Goal: Task Accomplishment & Management: Use online tool/utility

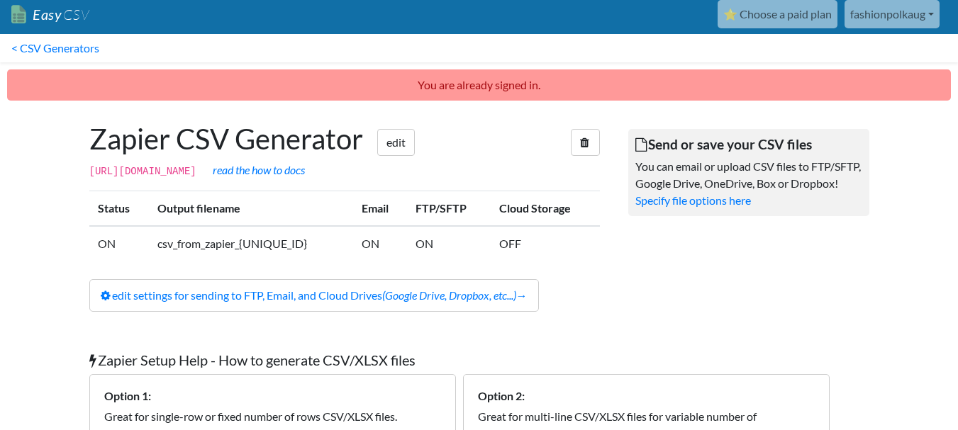
scroll to position [3, 0]
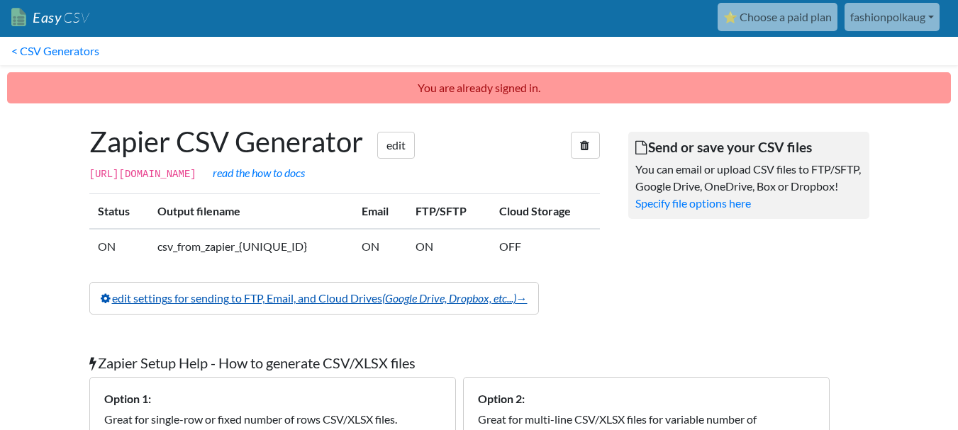
click at [372, 300] on link "edit settings for sending to FTP, Email, and Cloud Drives (Google Drive, Dropbo…" at bounding box center [314, 298] width 450 height 33
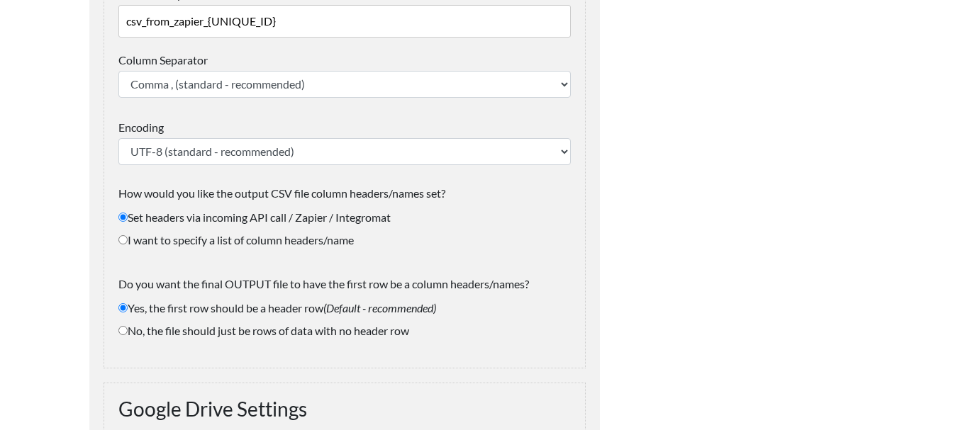
scroll to position [255, 0]
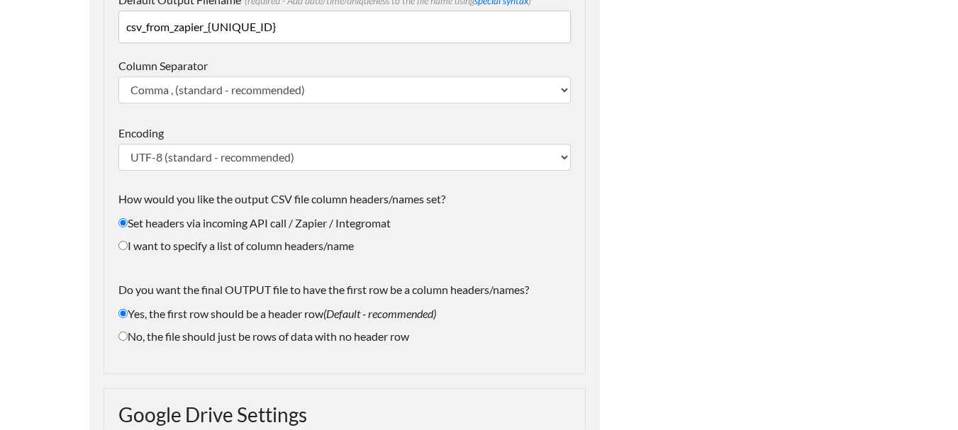
click at [121, 247] on input "I want to specify a list of column headers/name" at bounding box center [122, 245] width 9 height 9
radio input "true"
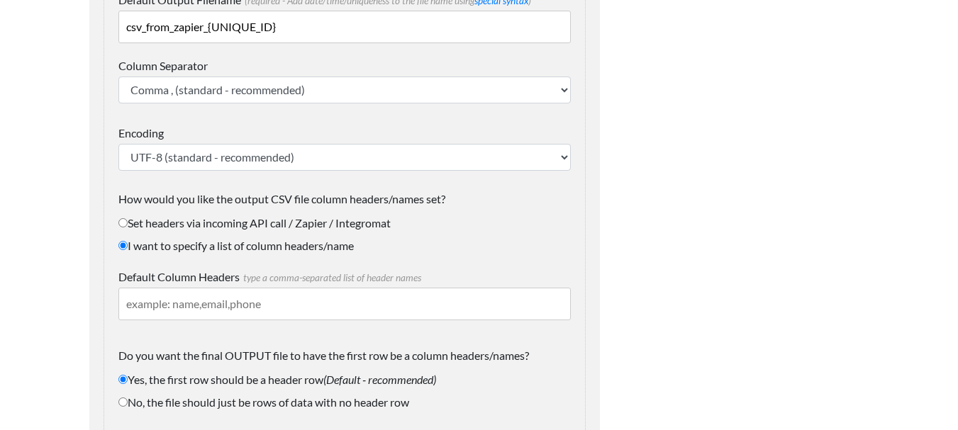
click at [184, 303] on input "Default Column Headers type a comma-separated list of header names" at bounding box center [344, 304] width 452 height 33
click at [284, 308] on input "Default Column Headers type a comma-separated list of header names" at bounding box center [344, 304] width 452 height 33
paste input "Recipient Name"
paste input "Delivery Address"
paste input "Phone Number"
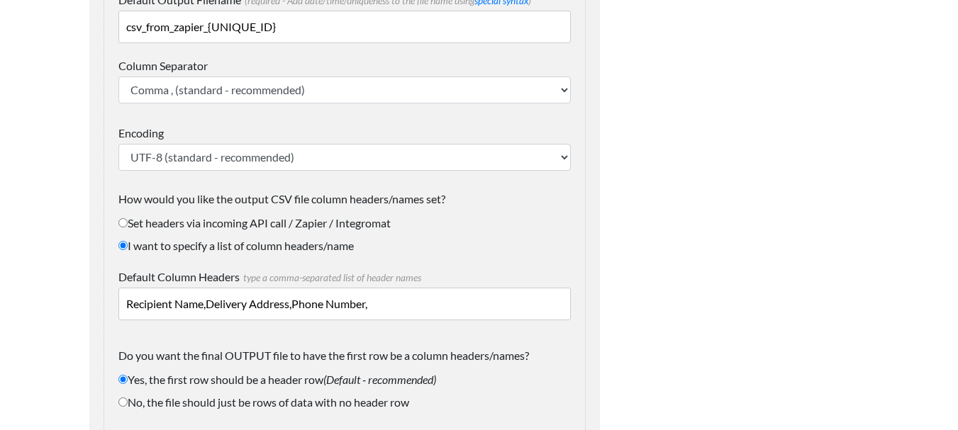
paste input "Courier"
paste input "Qty"
paste input "Notes"
paste input "Order ID"
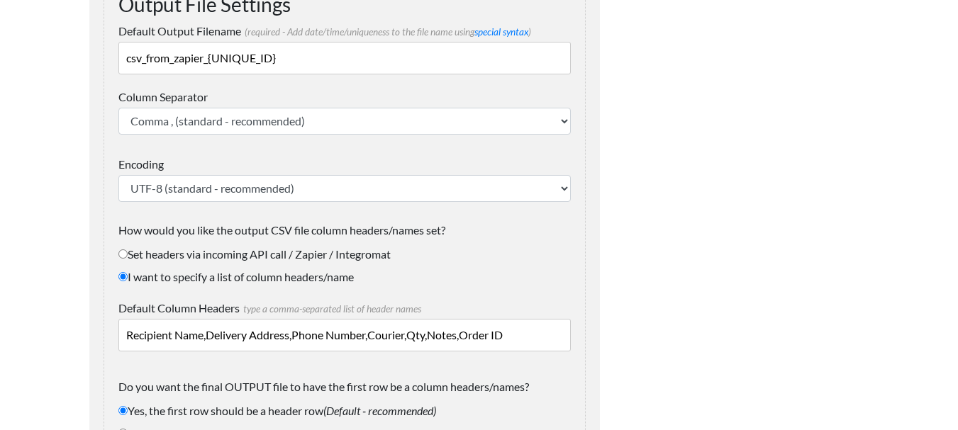
scroll to position [214, 0]
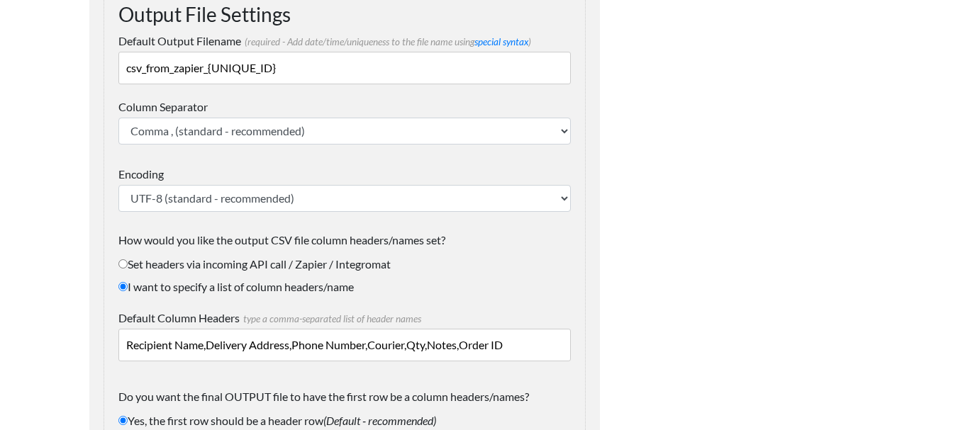
type input "Recipient Name,Delivery Address,Phone Number,Courier,Qty,Notes,Order ID"
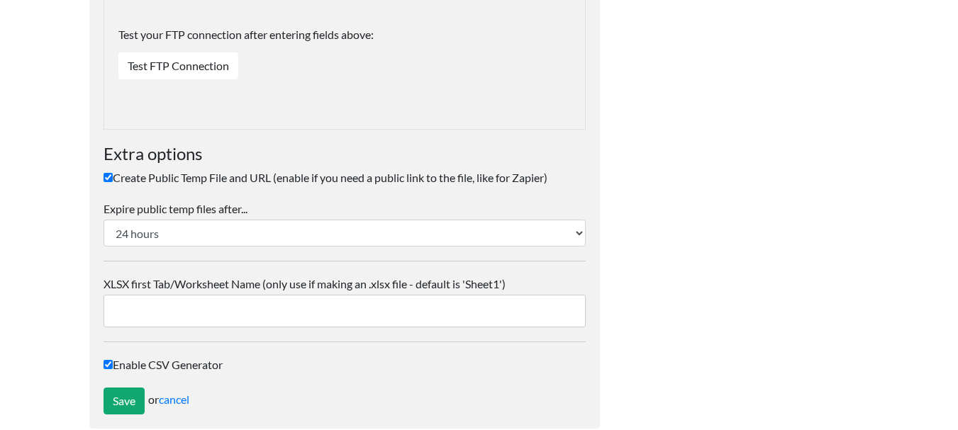
scroll to position [2555, 0]
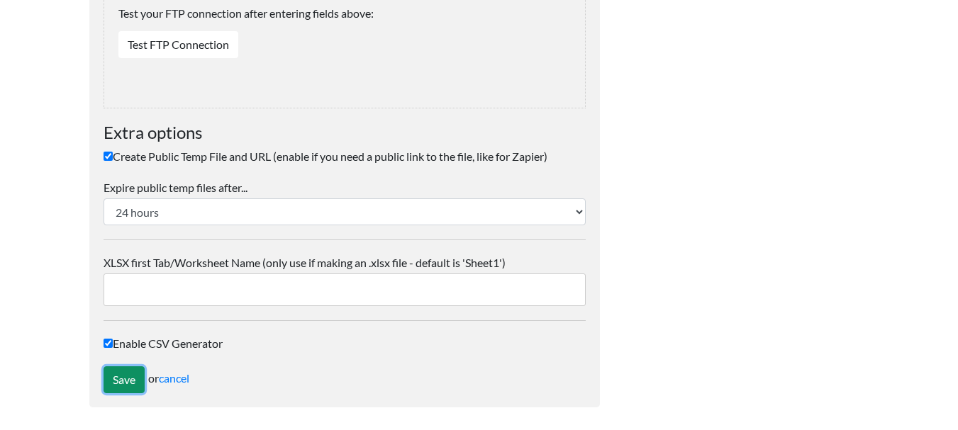
click at [124, 381] on input "Save" at bounding box center [124, 380] width 41 height 27
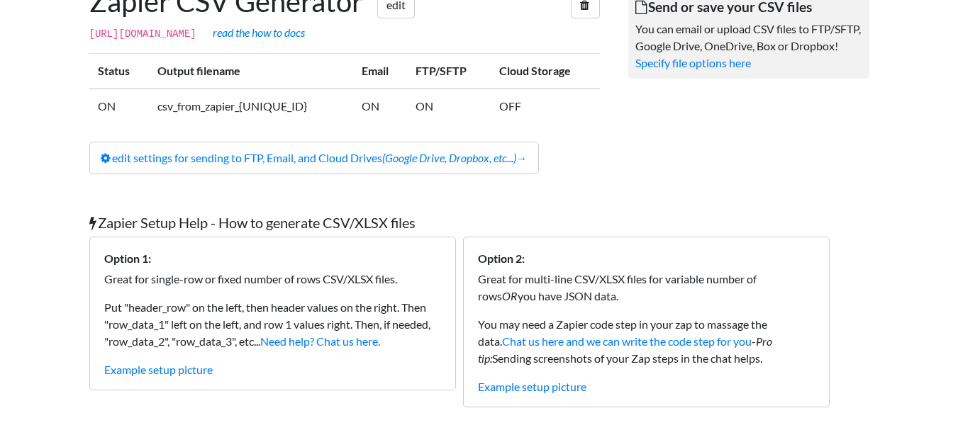
scroll to position [136, 0]
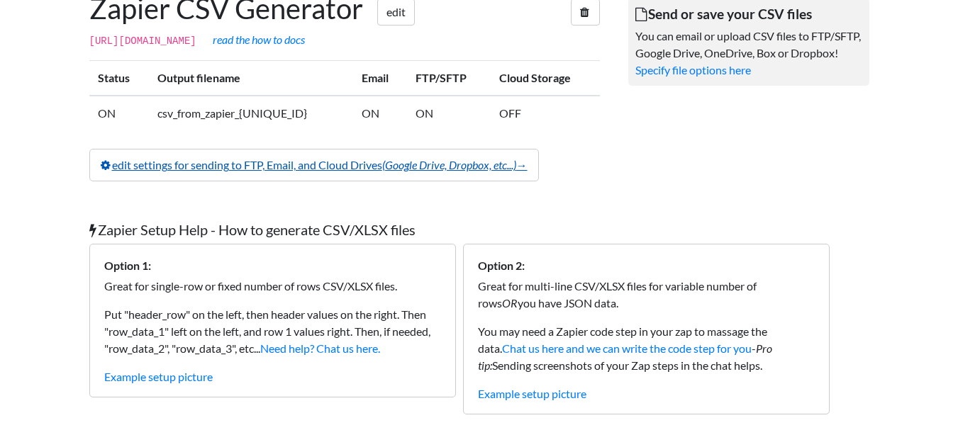
click at [330, 167] on link "edit settings for sending to FTP, Email, and Cloud Drives (Google Drive, Dropbo…" at bounding box center [314, 165] width 450 height 33
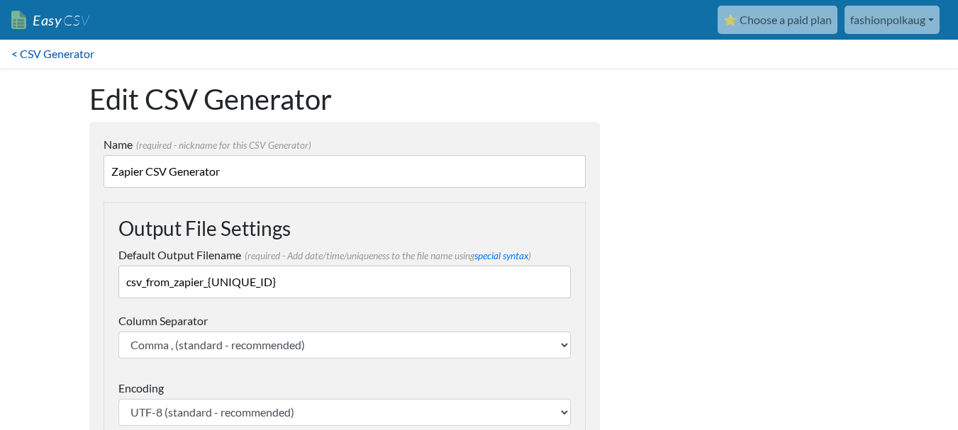
click at [60, 56] on link "< CSV Generator" at bounding box center [53, 54] width 106 height 28
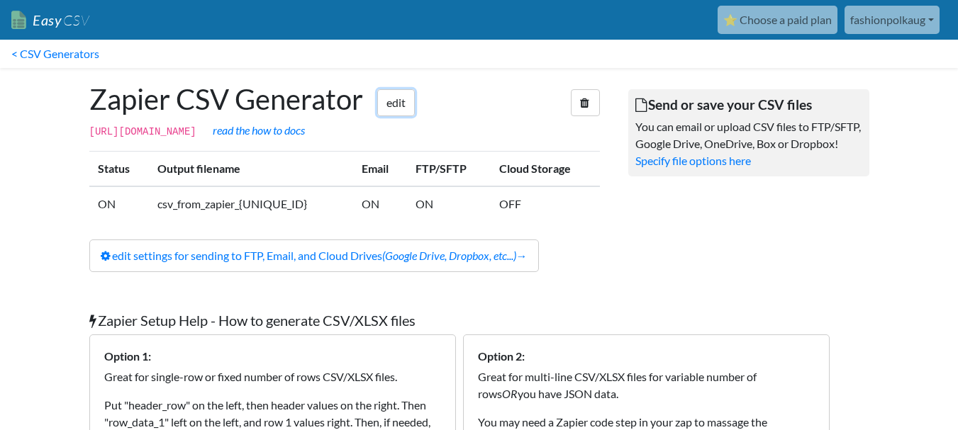
click at [402, 98] on link "edit" at bounding box center [396, 102] width 38 height 27
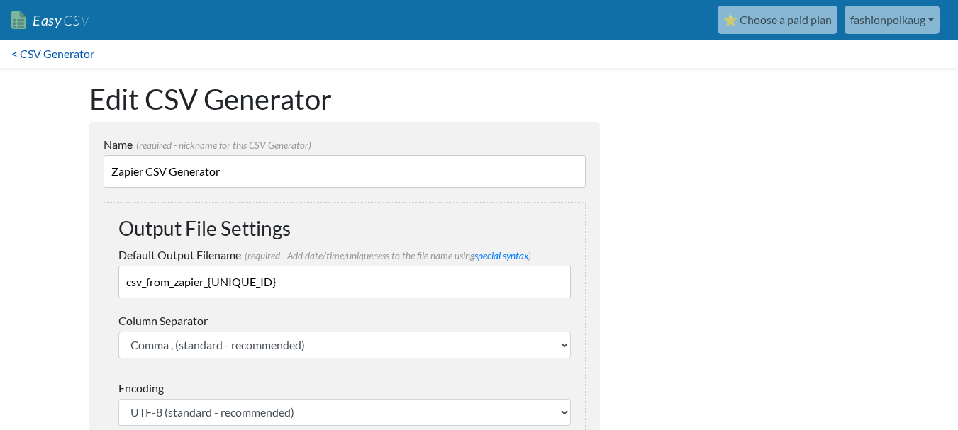
click at [67, 48] on link "< CSV Generator" at bounding box center [53, 54] width 106 height 28
